Goal: Task Accomplishment & Management: Manage account settings

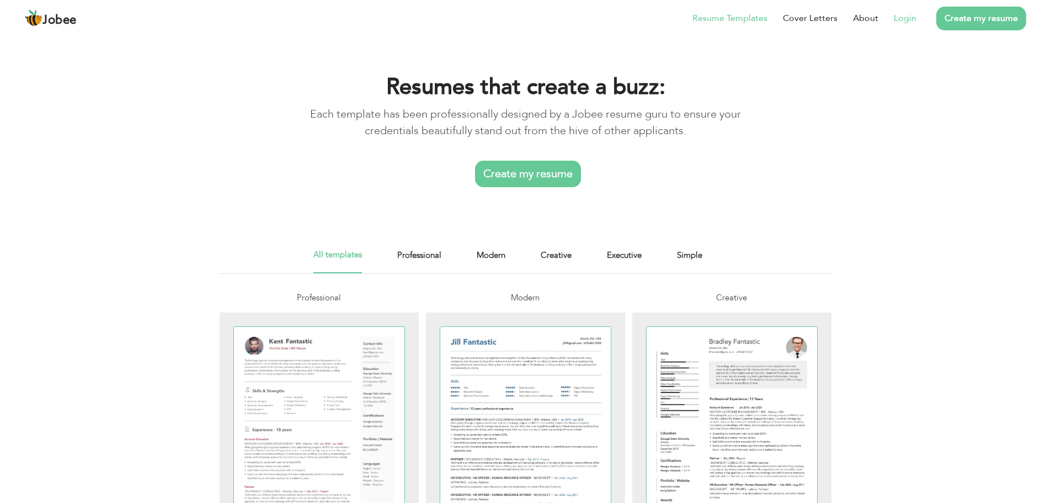
click at [438, 21] on link "Login" at bounding box center [905, 18] width 23 height 13
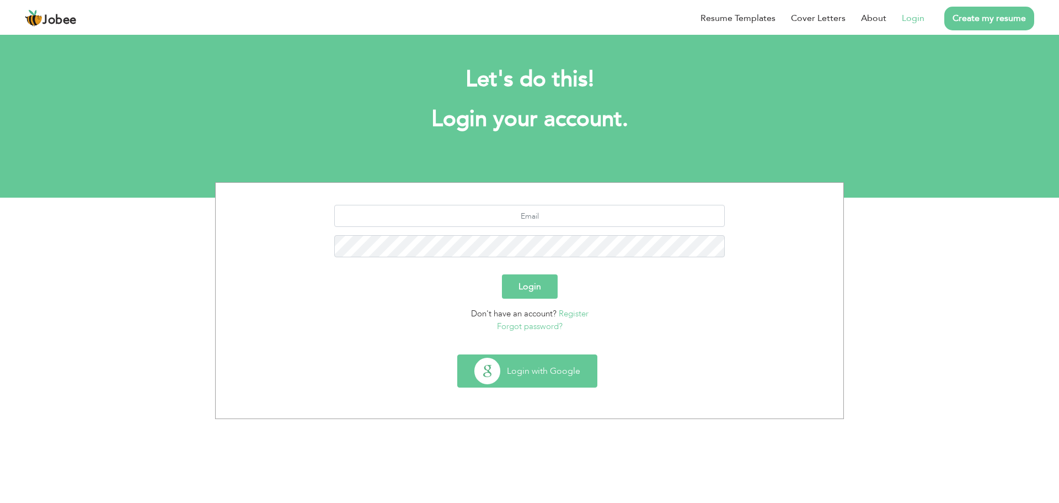
click at [530, 367] on button "Login with Google" at bounding box center [527, 371] width 139 height 32
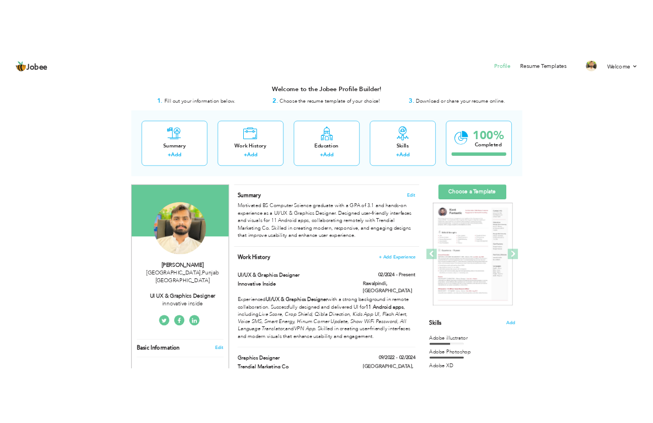
scroll to position [55, 0]
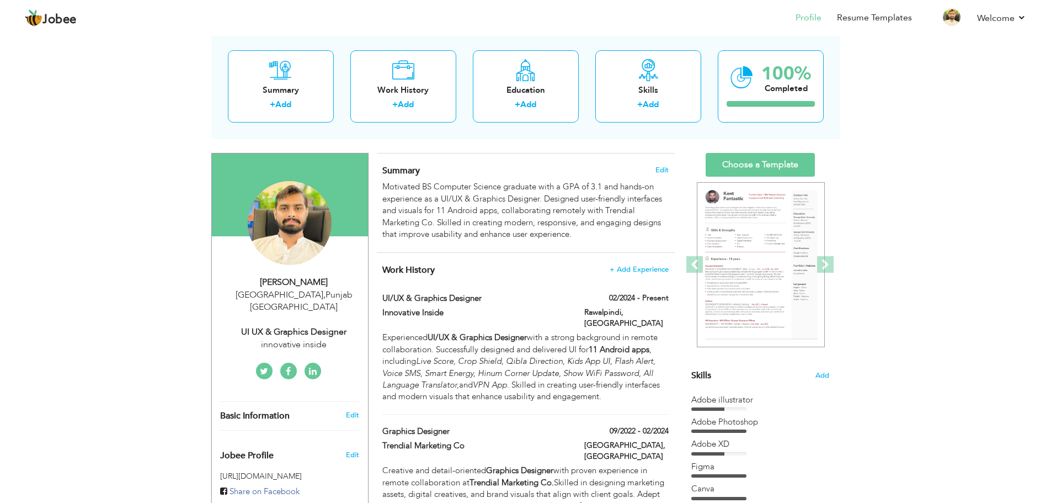
click at [313, 367] on icon at bounding box center [313, 371] width 8 height 9
click at [313, 363] on link at bounding box center [312, 370] width 17 height 17
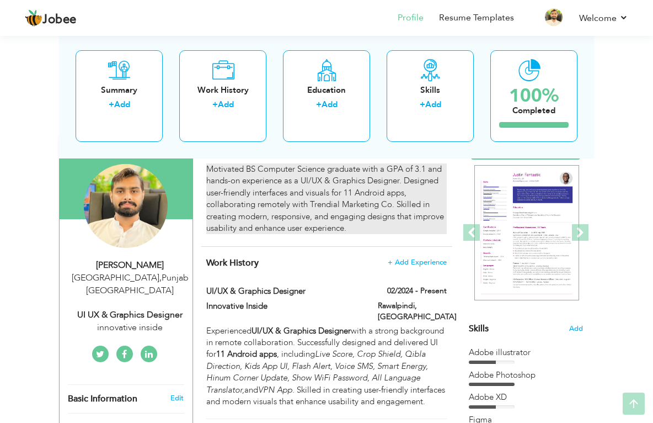
scroll to position [110, 0]
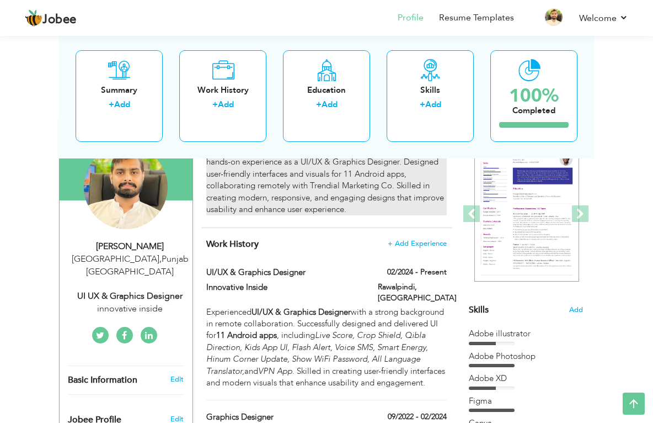
click at [327, 194] on div "Motivated BS Computer Science graduate with a GPA of 3.1 and hands-on experienc…" at bounding box center [326, 180] width 241 height 71
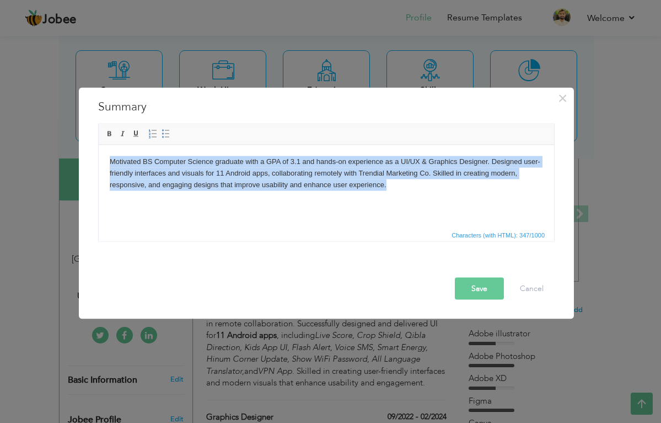
drag, startPoint x: 406, startPoint y: 189, endPoint x: 194, endPoint y: 306, distance: 242.2
click at [99, 161] on html "Motivated BS Computer Science graduate with a GPA of 3.1 and hands-on experienc…" at bounding box center [327, 173] width 456 height 56
copy body "Motivated BS Computer Science graduate with a GPA of 3.1 and hands-on experienc…"
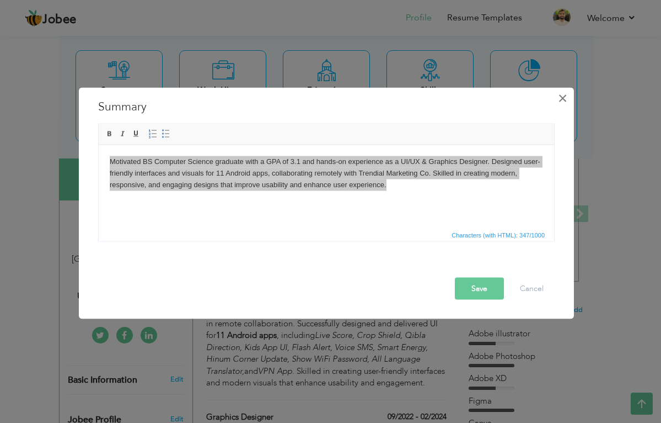
click at [446, 100] on span "×" at bounding box center [562, 98] width 9 height 20
